Goal: Task Accomplishment & Management: Complete application form

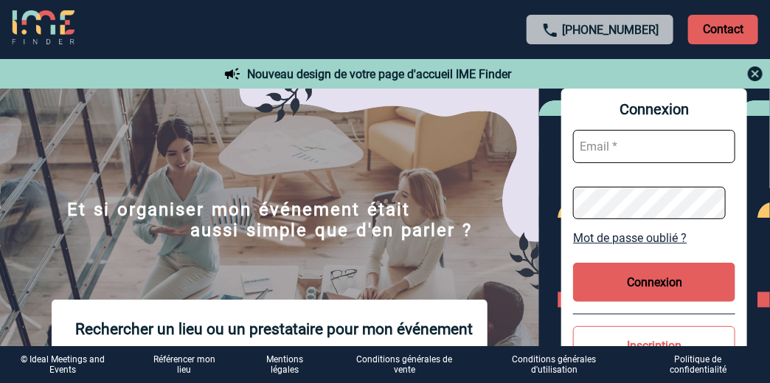
click at [629, 146] on input "text" at bounding box center [654, 146] width 162 height 33
type input "armelle.zachara@sanofi.com"
click at [664, 283] on button "Connexion" at bounding box center [654, 282] width 162 height 39
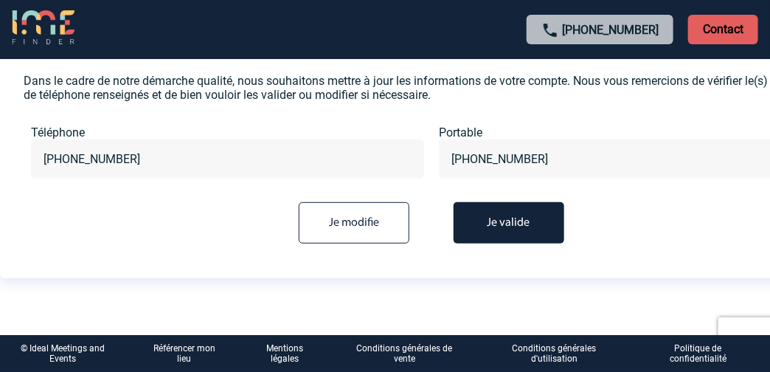
scroll to position [105, 0]
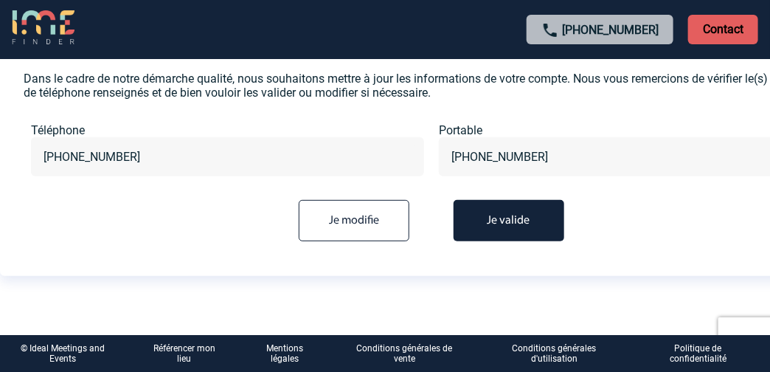
click at [512, 221] on button "Je valide" at bounding box center [509, 220] width 111 height 41
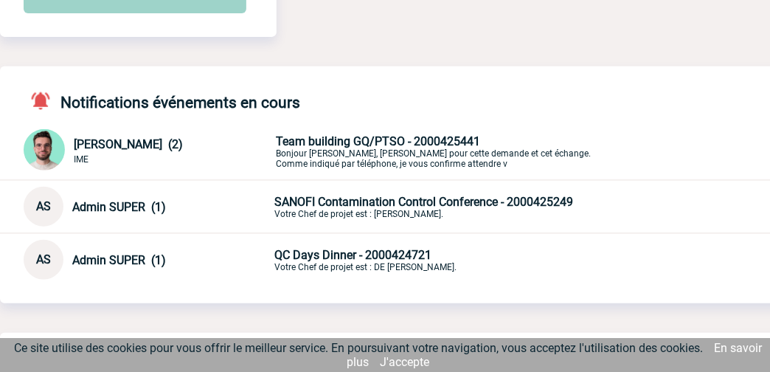
scroll to position [221, 0]
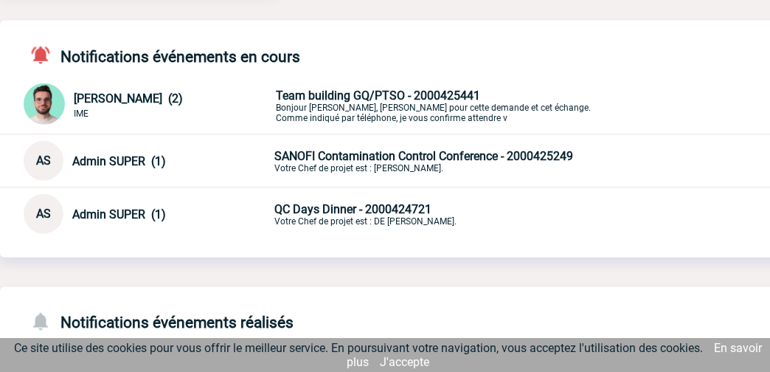
click at [365, 106] on p "Team building GQ/PTSO - 2000425441 [PERSON_NAME], [PERSON_NAME] pour cette dema…" at bounding box center [449, 106] width 347 height 35
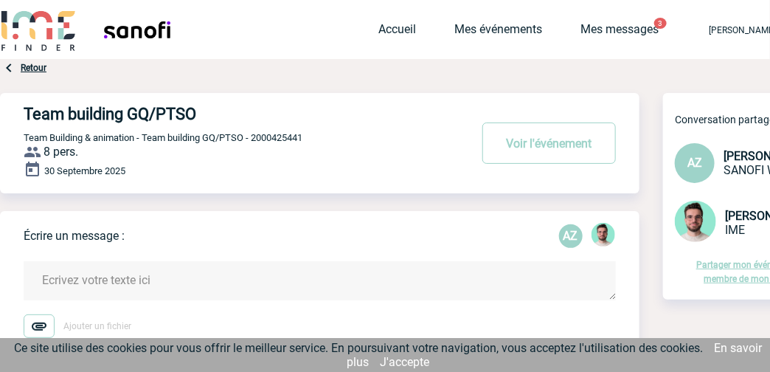
click at [35, 67] on link "Retour" at bounding box center [34, 68] width 26 height 10
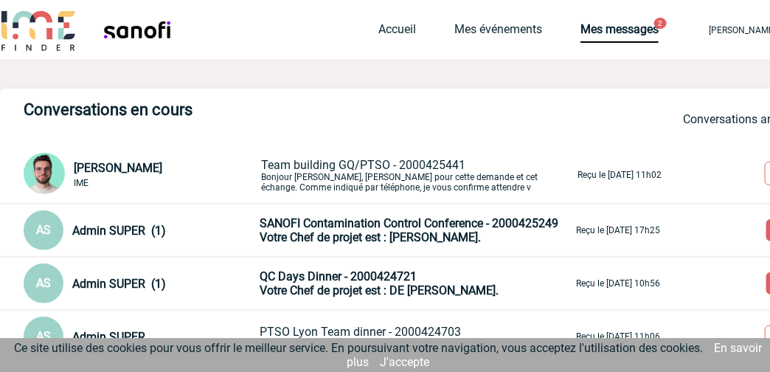
click at [412, 363] on link "J'accepte" at bounding box center [404, 362] width 49 height 14
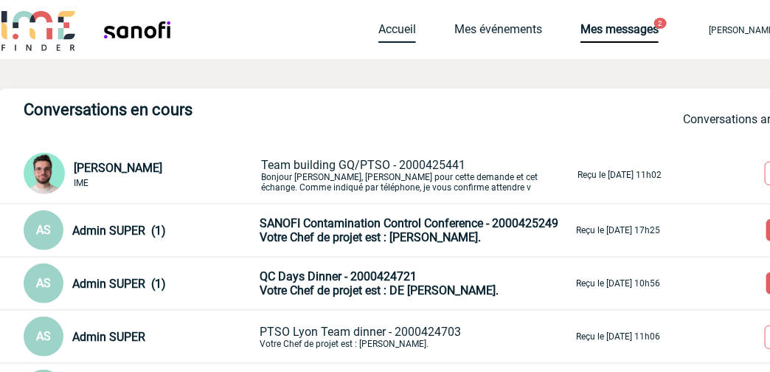
click at [378, 31] on link "Accueil" at bounding box center [397, 32] width 38 height 21
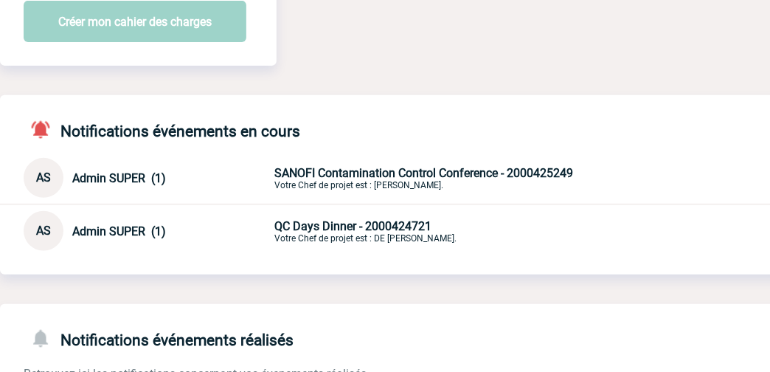
scroll to position [73, 0]
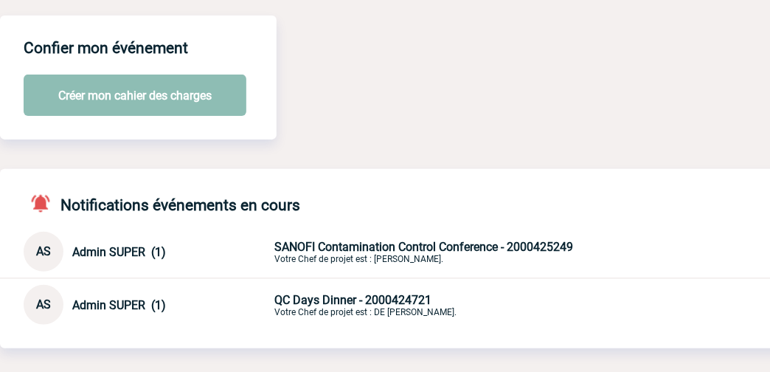
click at [171, 89] on button "Créer mon cahier des charges" at bounding box center [135, 95] width 223 height 41
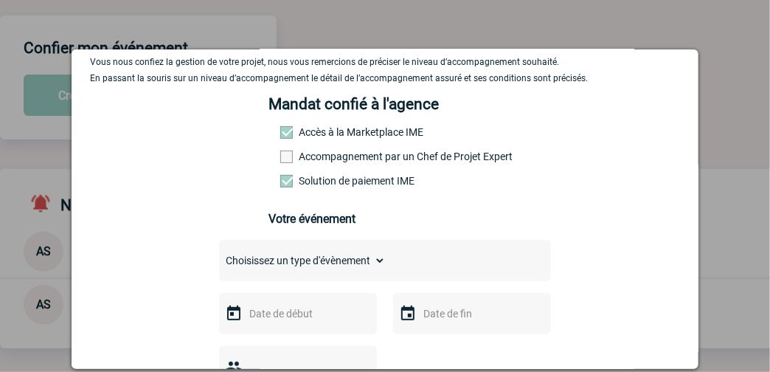
scroll to position [147, 0]
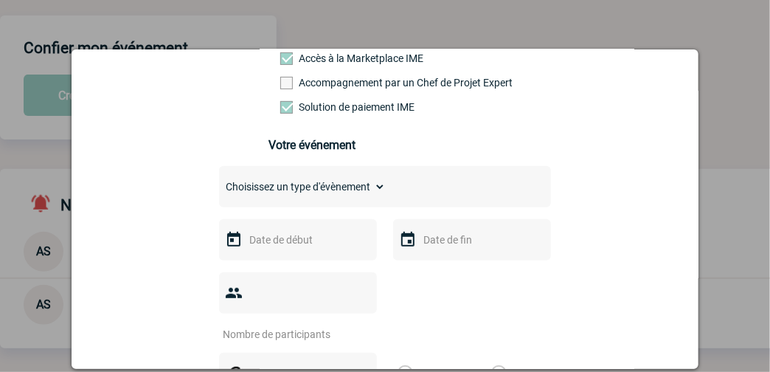
click at [265, 191] on select "Choisissez un type d'évènement Séminaire avec nuitée Séminaire sans nuitée Repa…" at bounding box center [302, 186] width 167 height 21
select select "4"
click at [219, 178] on select "Choisissez un type d'évènement Séminaire avec nuitée Séminaire sans nuitée Repa…" at bounding box center [302, 186] width 167 height 21
click at [252, 245] on input "text" at bounding box center [297, 239] width 102 height 19
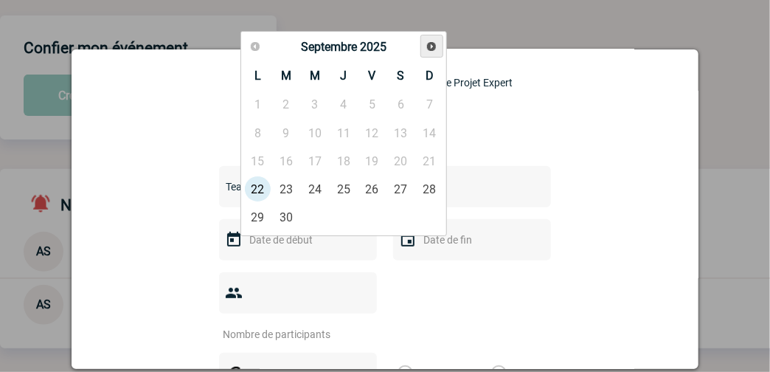
click at [431, 48] on span "Suivant" at bounding box center [432, 47] width 12 height 12
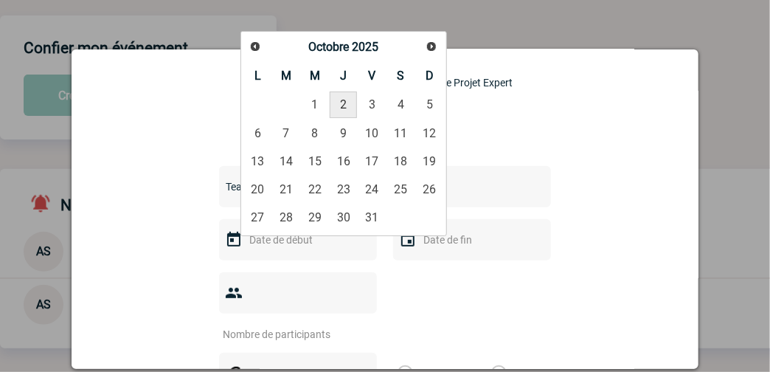
click at [346, 100] on link "2" at bounding box center [343, 104] width 27 height 27
type input "02-10-2025"
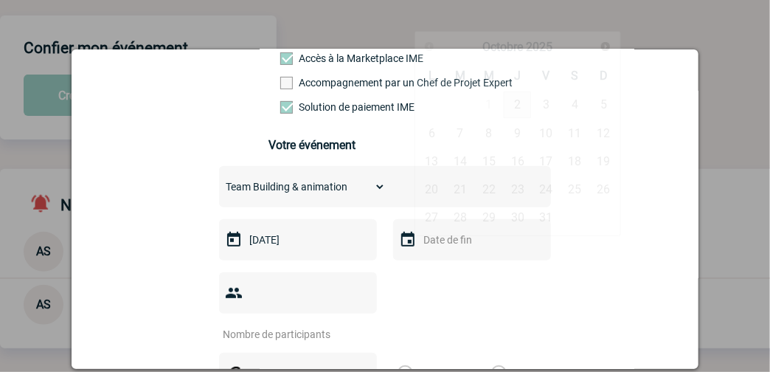
click at [463, 246] on input "text" at bounding box center [471, 239] width 102 height 19
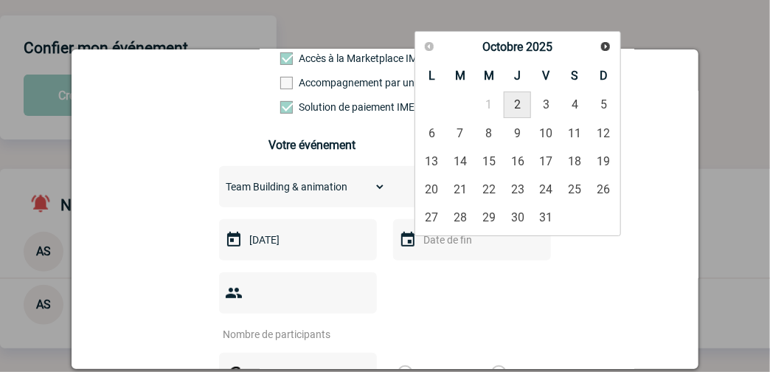
click at [516, 106] on link "2" at bounding box center [517, 104] width 27 height 27
type input "02-10-2025"
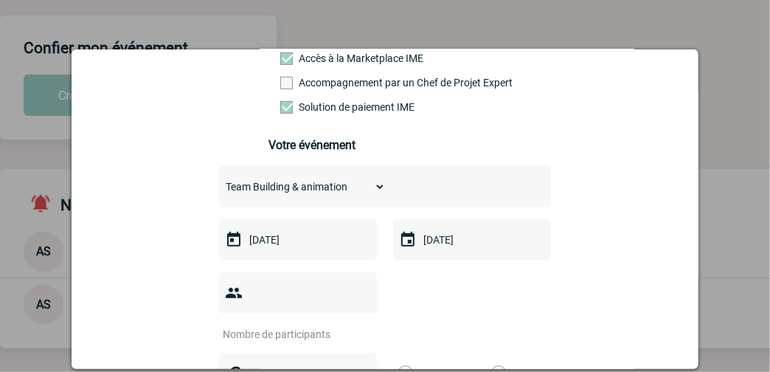
scroll to position [221, 0]
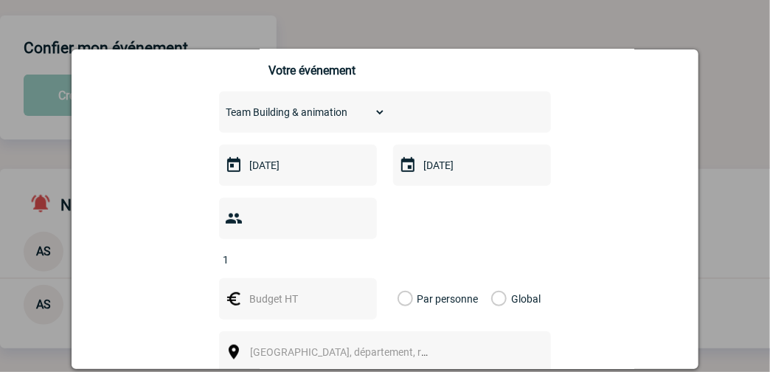
click at [354, 250] on input "1" at bounding box center [288, 259] width 139 height 19
click at [354, 250] on input "2" at bounding box center [288, 259] width 139 height 19
click at [354, 250] on input "3" at bounding box center [288, 259] width 139 height 19
click at [354, 250] on input "4" at bounding box center [288, 259] width 139 height 19
click at [354, 250] on input "5" at bounding box center [288, 259] width 139 height 19
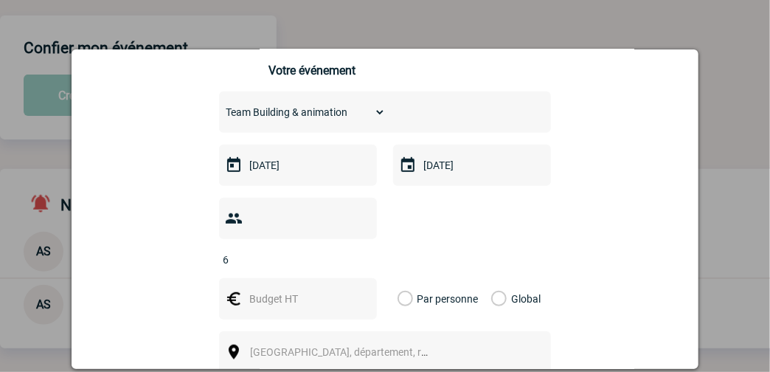
click at [354, 250] on input "6" at bounding box center [288, 259] width 139 height 19
click at [354, 250] on input "7" at bounding box center [288, 259] width 139 height 19
click at [354, 250] on input "8" at bounding box center [288, 259] width 139 height 19
type input "9"
click at [354, 250] on input "9" at bounding box center [288, 259] width 139 height 19
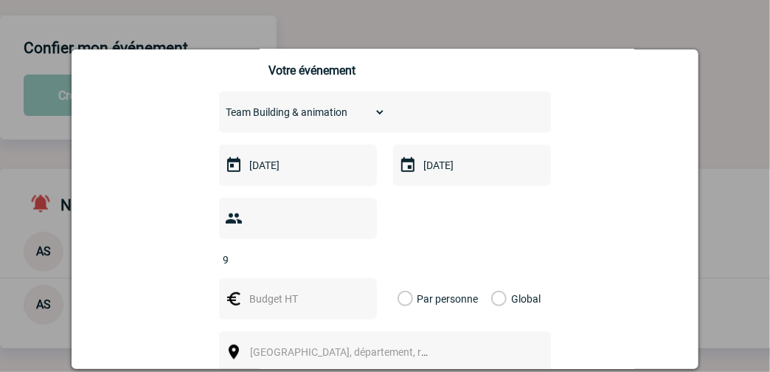
click at [305, 289] on input "text" at bounding box center [297, 298] width 102 height 19
type input "100"
type input "Team building GQ/PTSO"
click at [404, 278] on label "Par personne" at bounding box center [406, 298] width 16 height 41
click at [0, 0] on input "Par personne" at bounding box center [0, 0] width 0 height 0
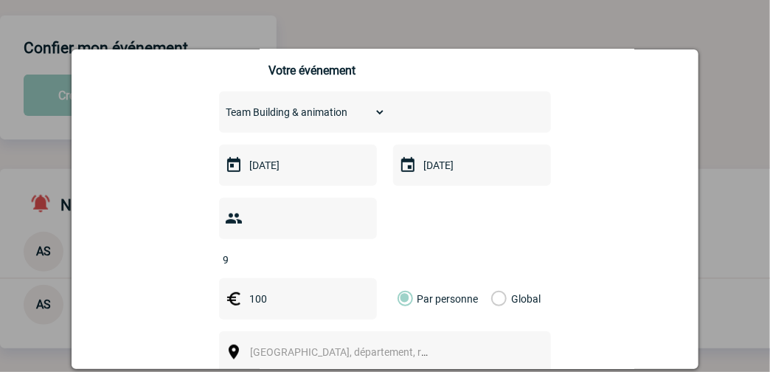
scroll to position [368, 0]
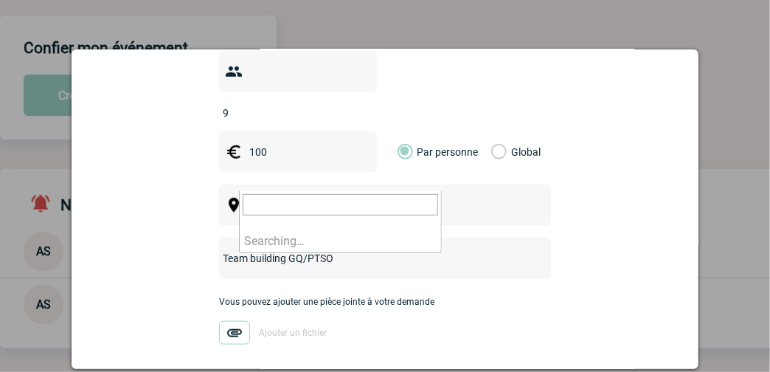
click at [323, 199] on span "Ville, département, région..." at bounding box center [352, 205] width 205 height 12
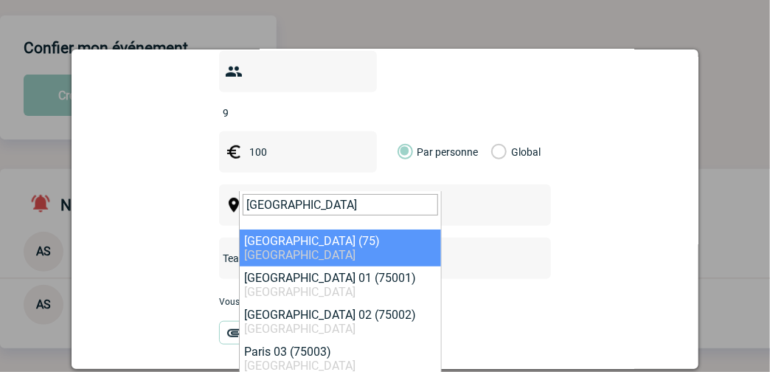
type input "paris"
select select "3"
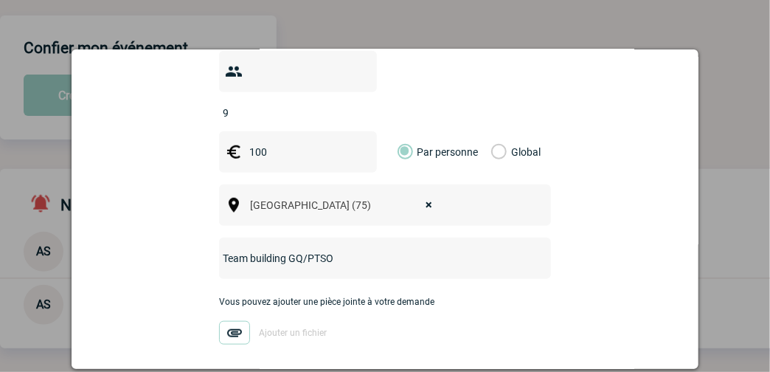
click at [354, 249] on input "Team building GQ/PTSO" at bounding box center [365, 258] width 293 height 19
type input "T"
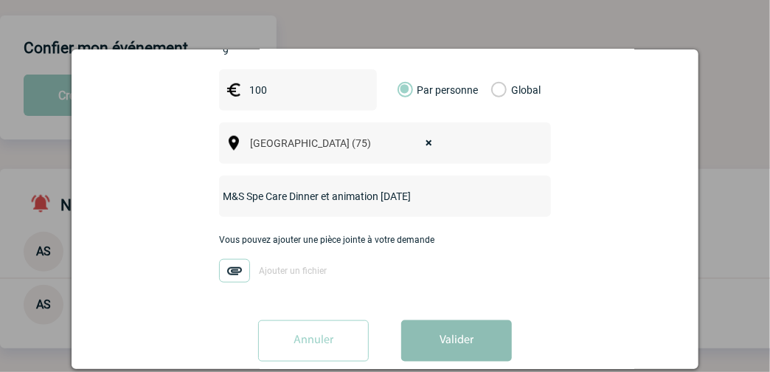
type input "M&S Spe Care Dinner et animation 02 octobre 25"
click at [455, 320] on button "Valider" at bounding box center [456, 340] width 111 height 41
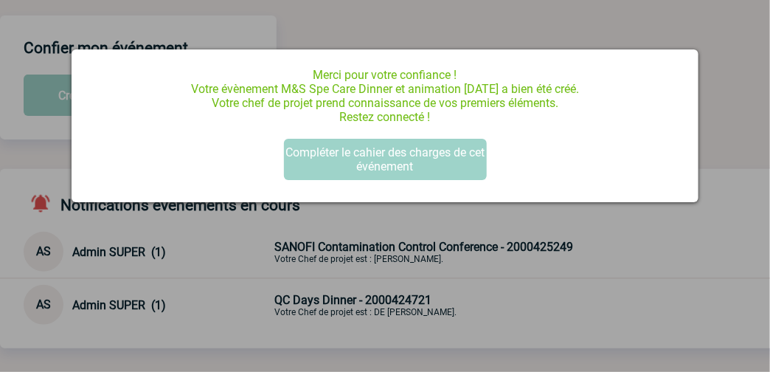
scroll to position [0, 0]
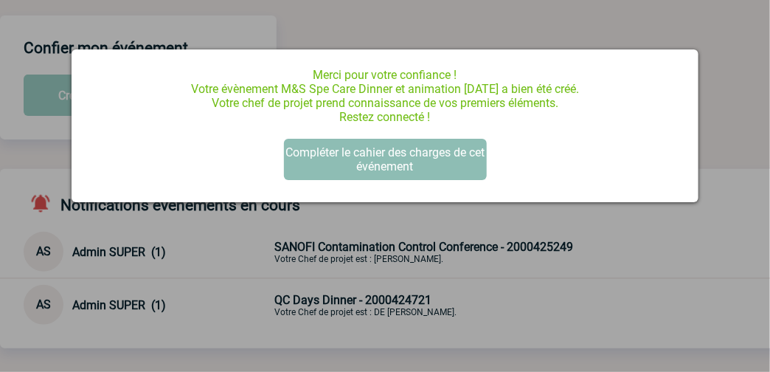
click at [423, 162] on button "Compléter le cahier des charges de cet événement" at bounding box center [385, 159] width 203 height 41
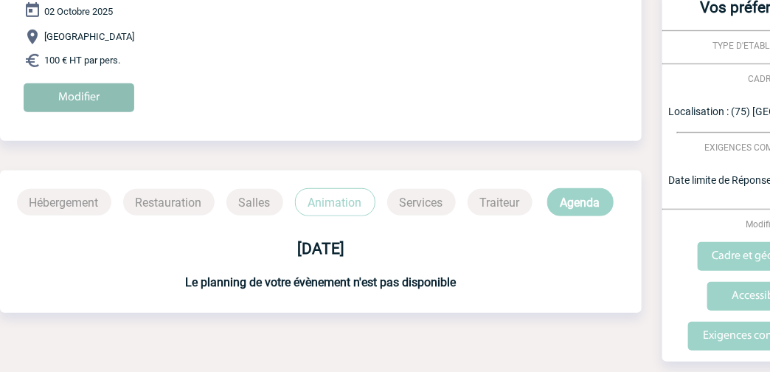
scroll to position [187, 0]
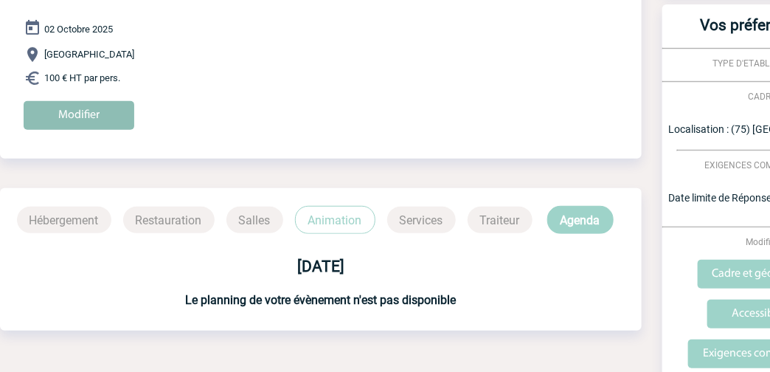
click at [71, 117] on input "Modifier" at bounding box center [79, 115] width 111 height 29
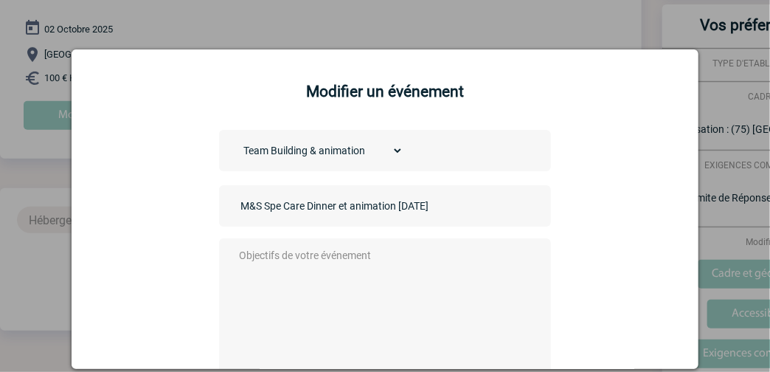
click at [307, 254] on textarea at bounding box center [381, 305] width 291 height 118
type textarea "b"
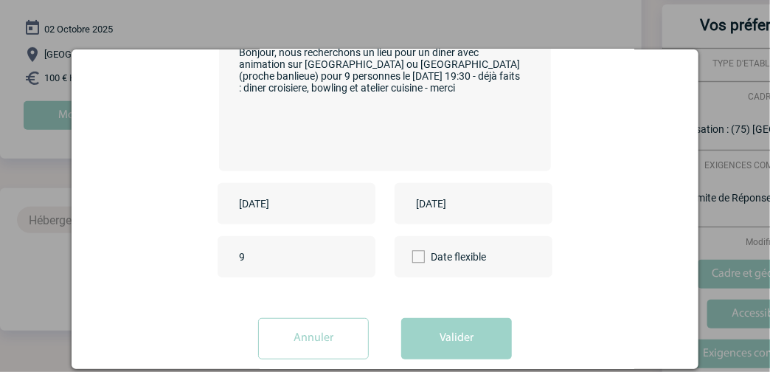
scroll to position [226, 0]
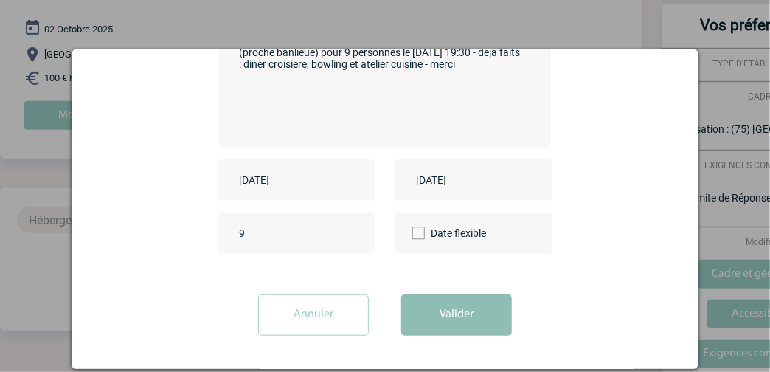
type textarea "Bonjour, nous recherchons un lieu pour un diner avec animation sur Paris ou rég…"
click at [443, 311] on button "Valider" at bounding box center [456, 314] width 111 height 41
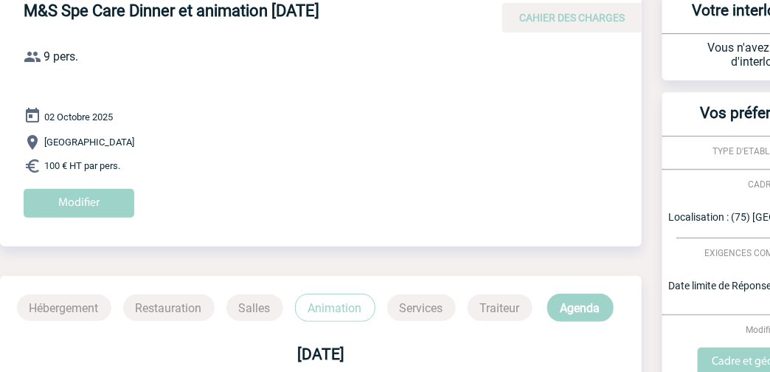
scroll to position [0, 0]
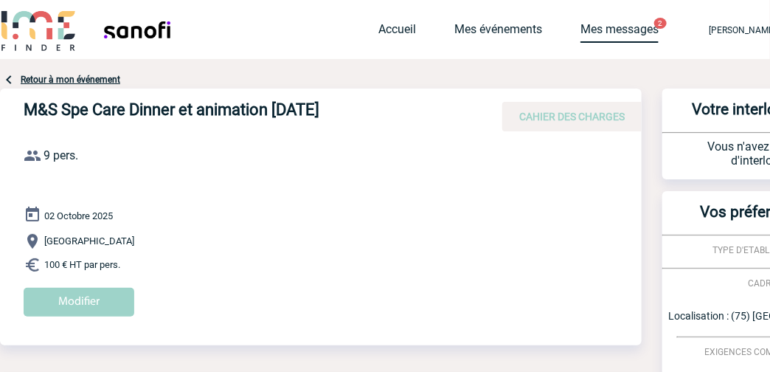
click at [581, 29] on link "Mes messages" at bounding box center [620, 32] width 78 height 21
